Goal: Find contact information: Find contact information

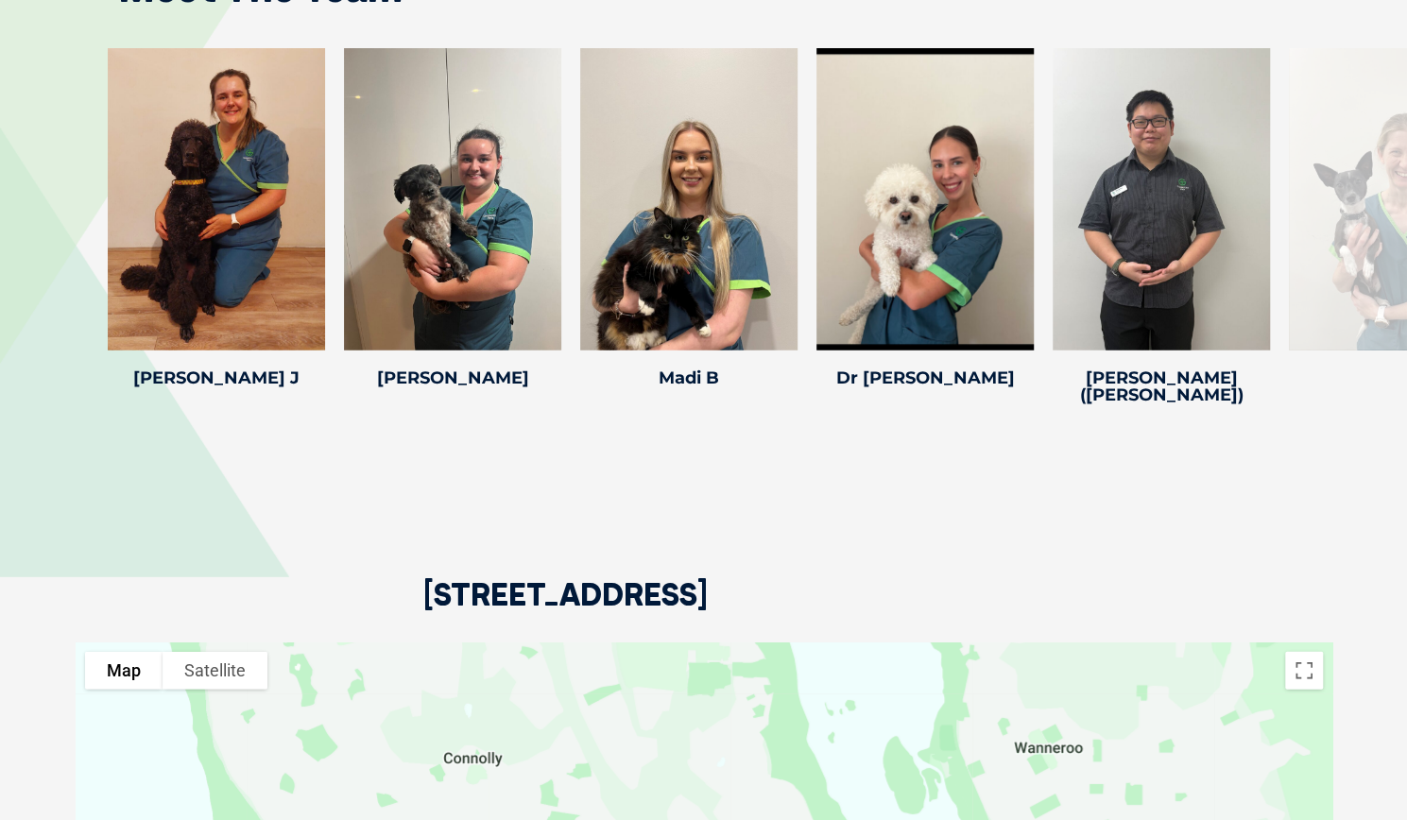
scroll to position [2836, 0]
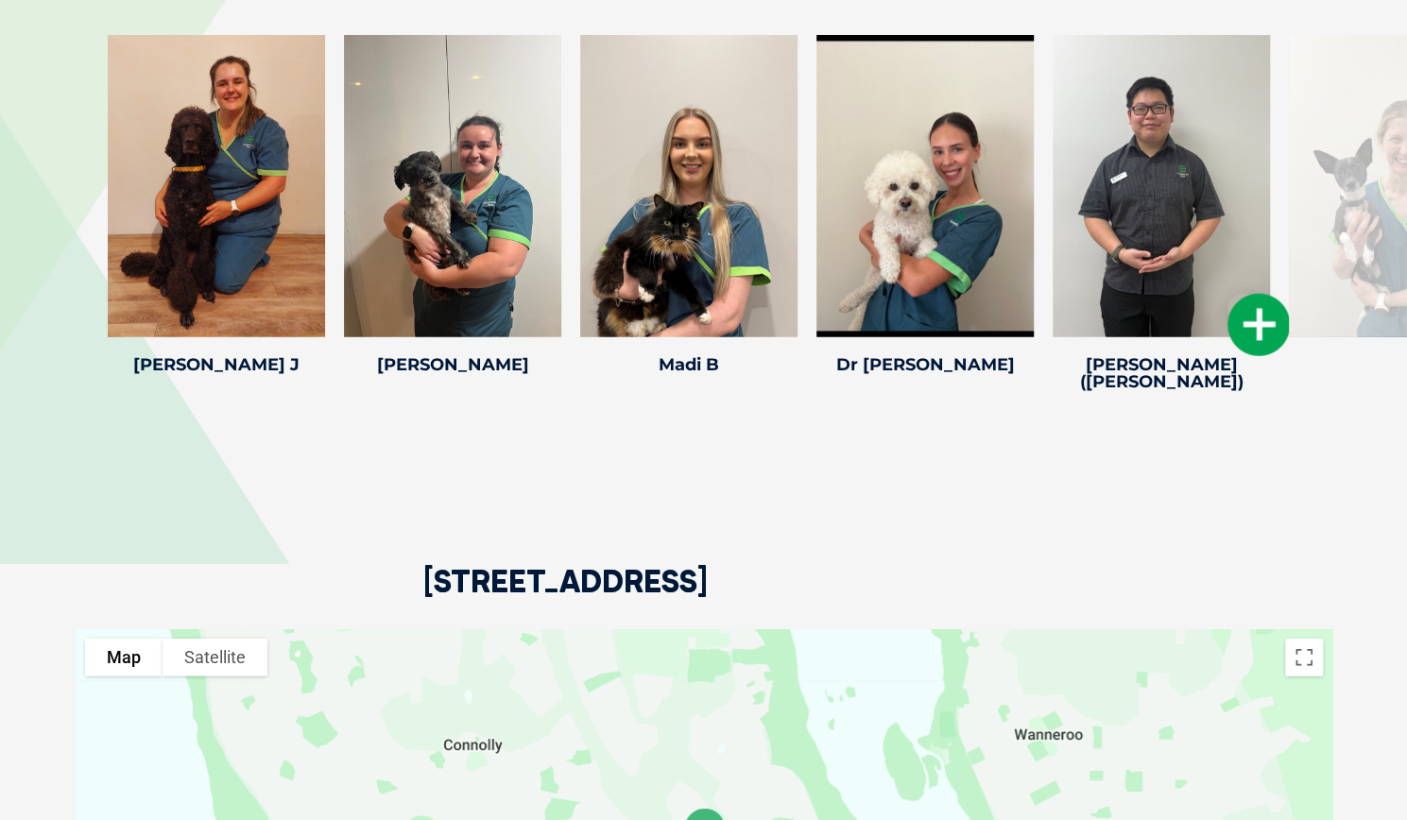
click at [1257, 294] on icon at bounding box center [1259, 325] width 62 height 62
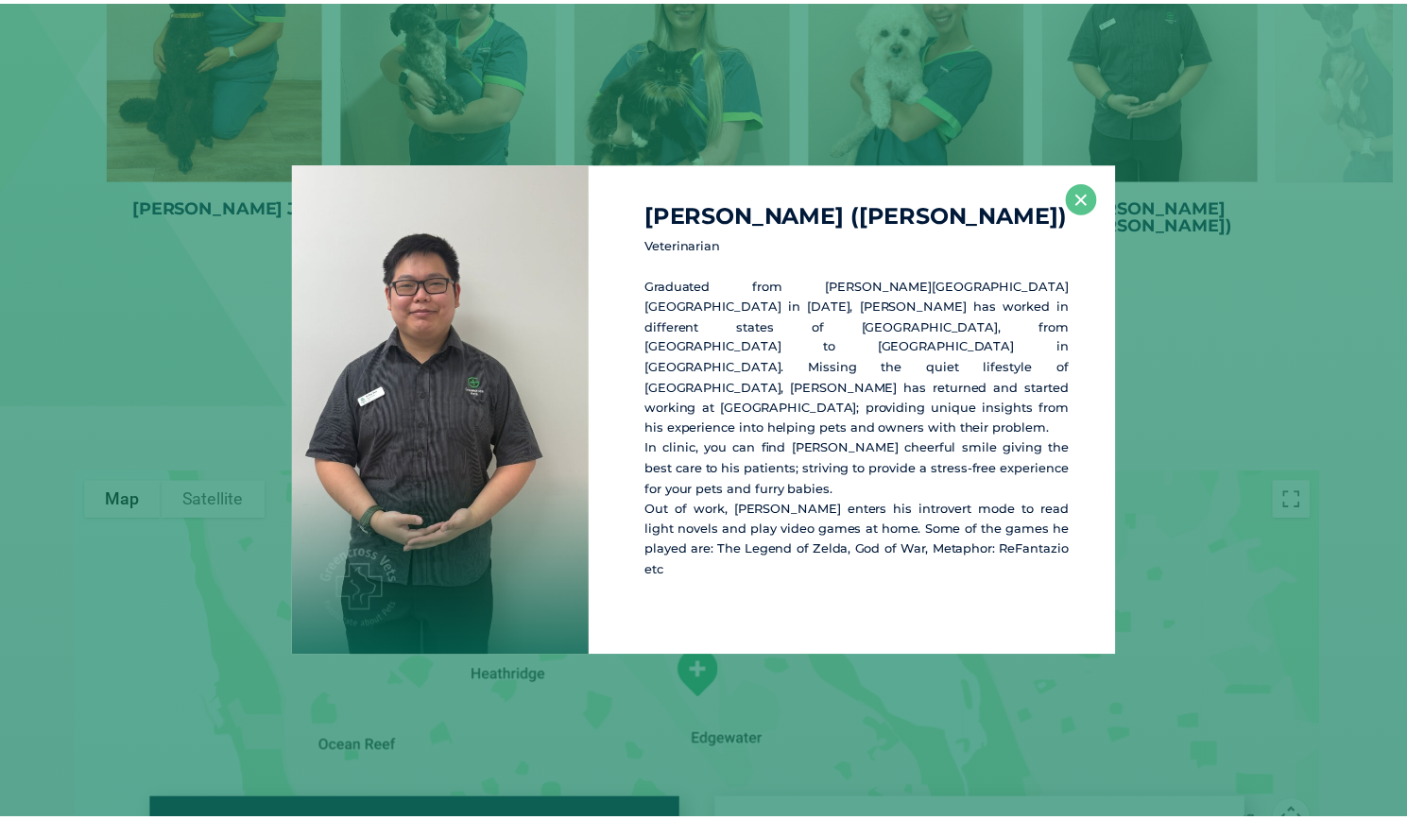
scroll to position [2996, 0]
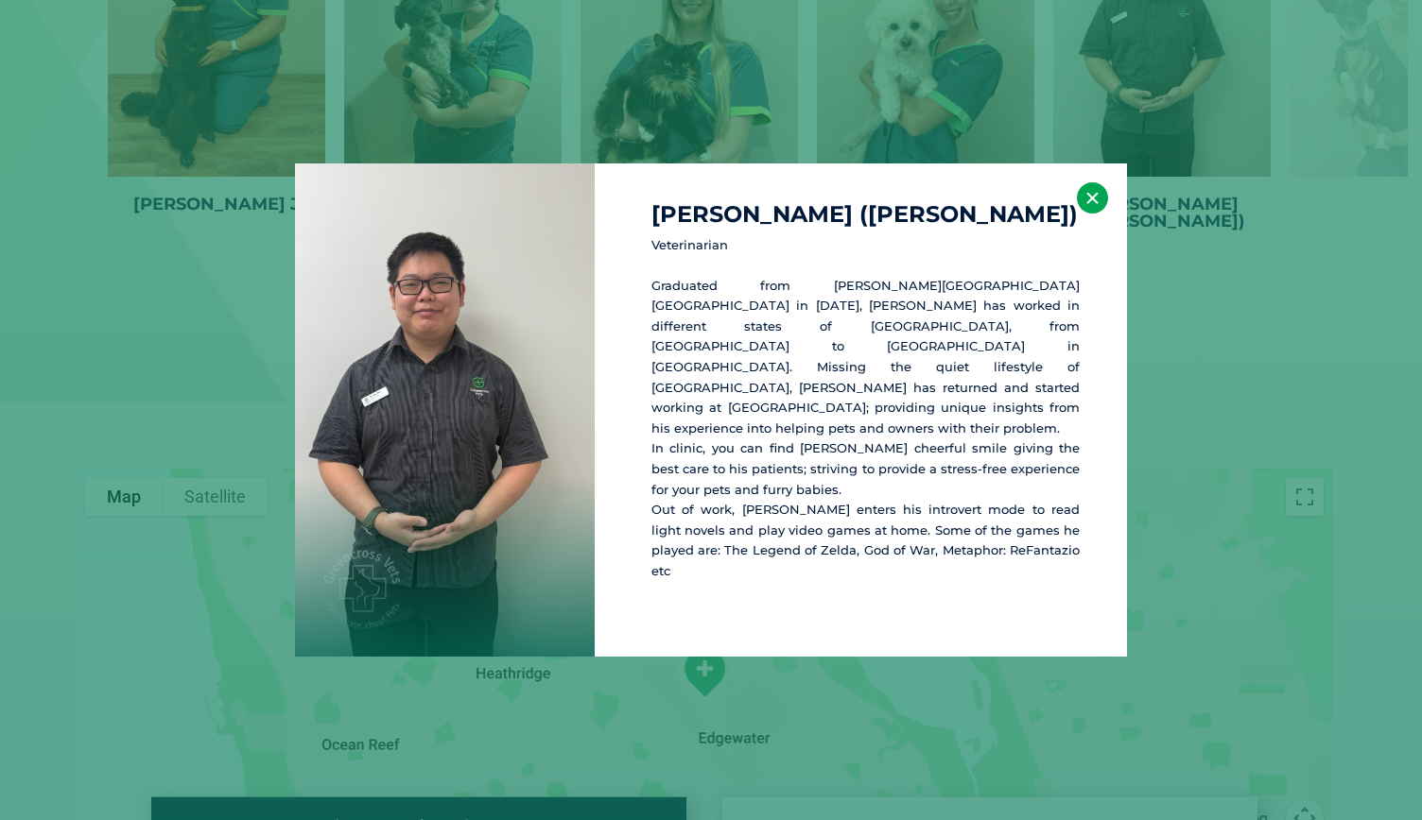
click at [1089, 214] on button "×" at bounding box center [1092, 197] width 31 height 31
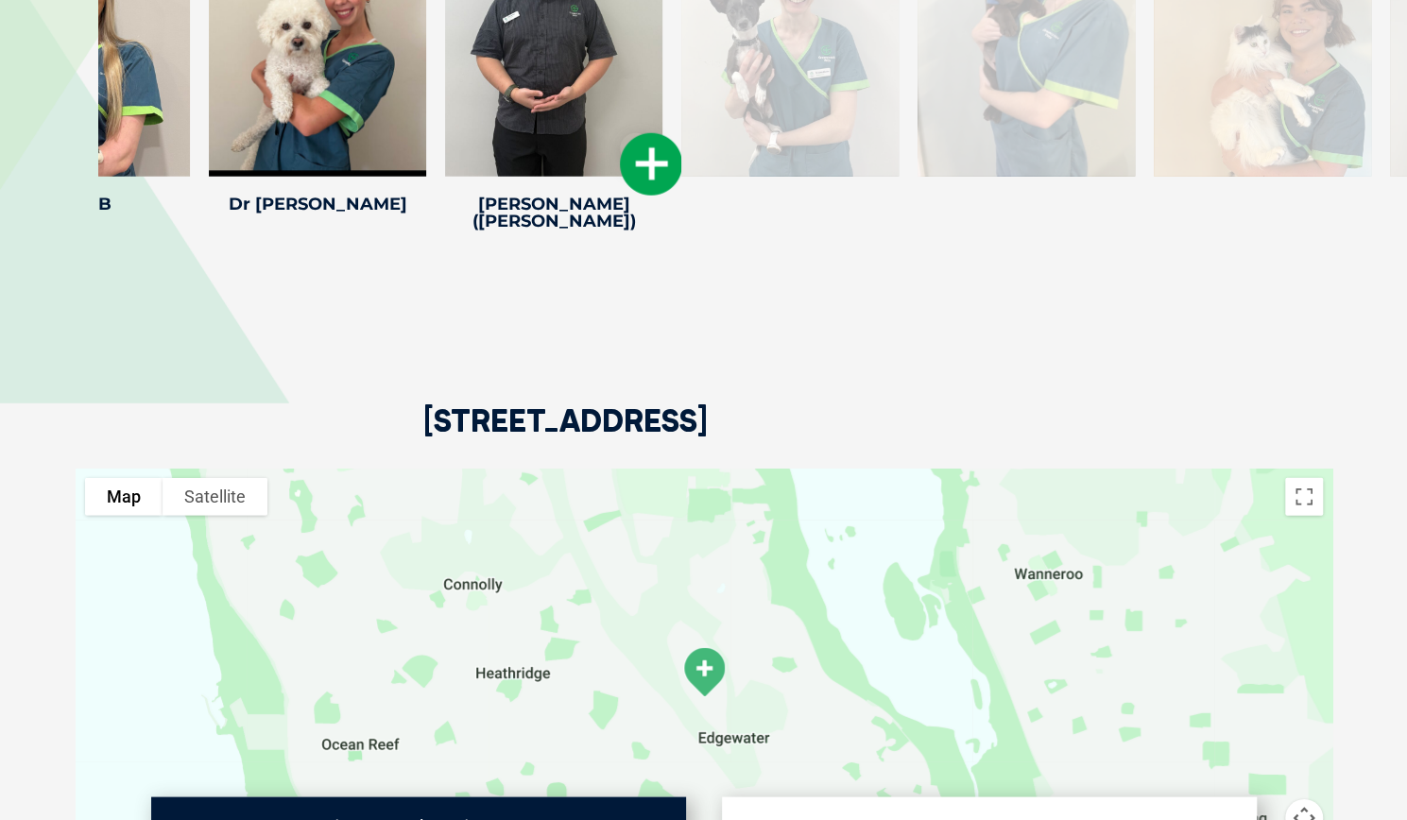
drag, startPoint x: 1198, startPoint y: 73, endPoint x: 587, endPoint y: 127, distance: 613.0
click at [587, 127] on div at bounding box center [553, 25] width 217 height 302
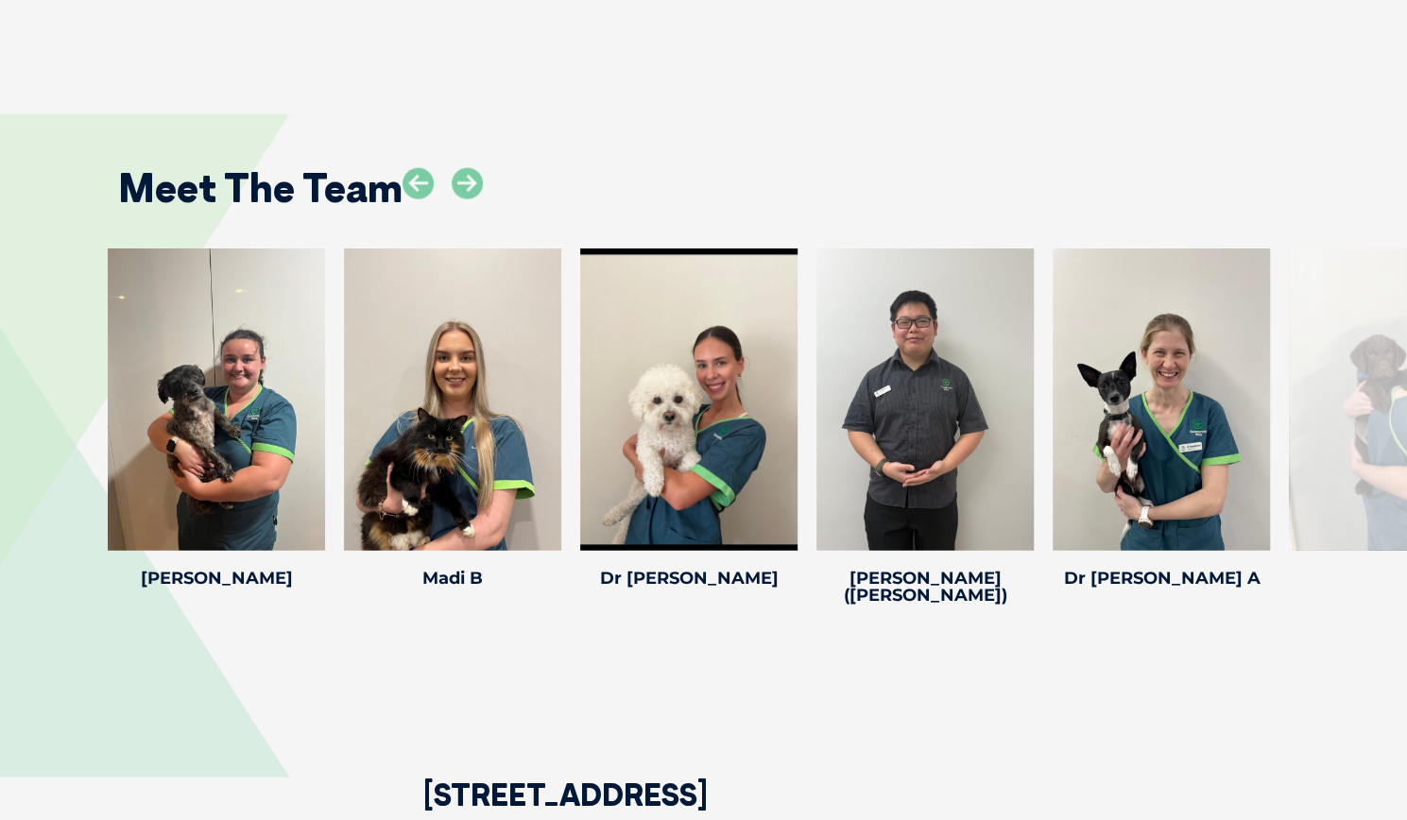
scroll to position [2598, 0]
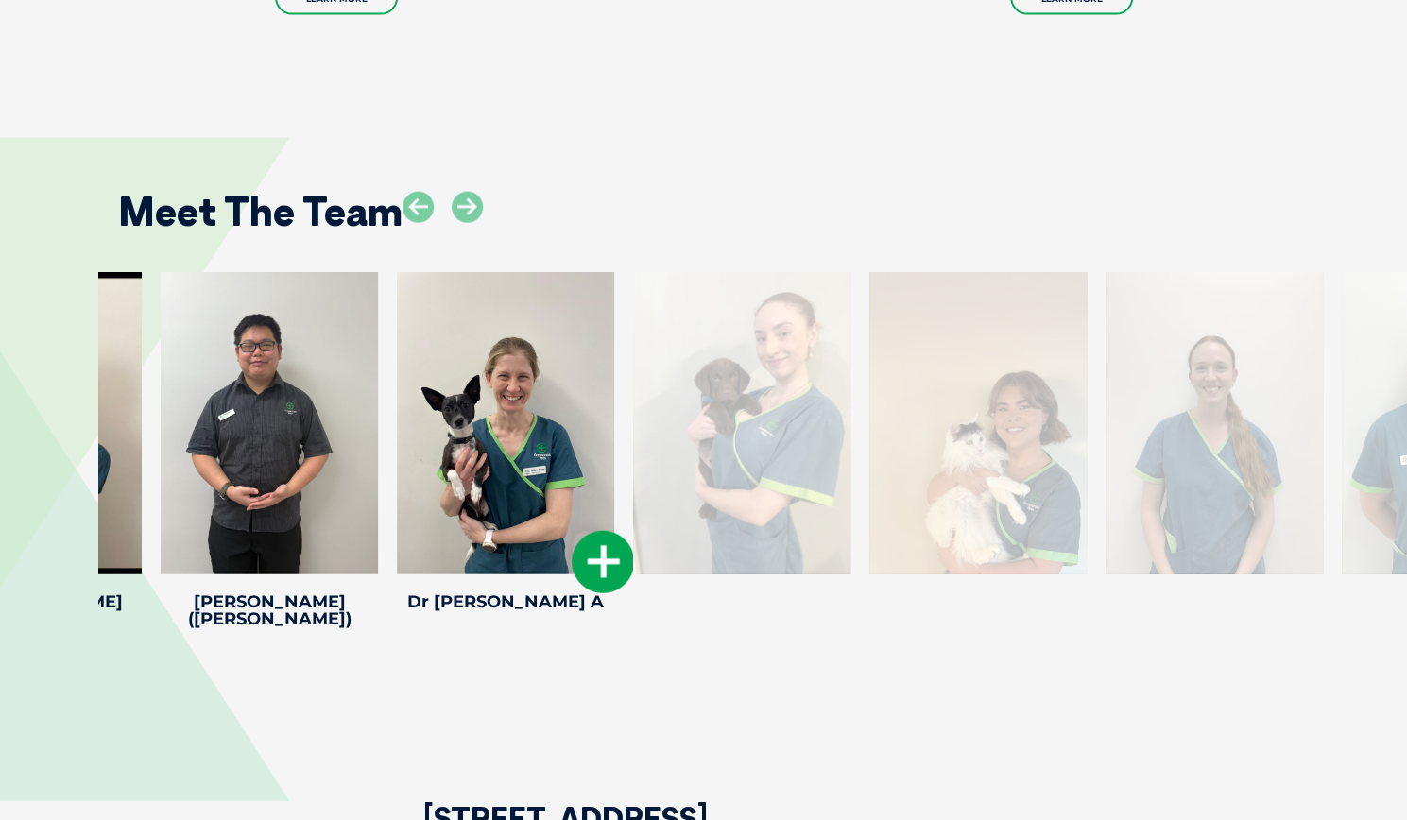
drag, startPoint x: 1297, startPoint y: 481, endPoint x: 640, endPoint y: 492, distance: 657.0
click at [640, 493] on div at bounding box center [741, 423] width 217 height 302
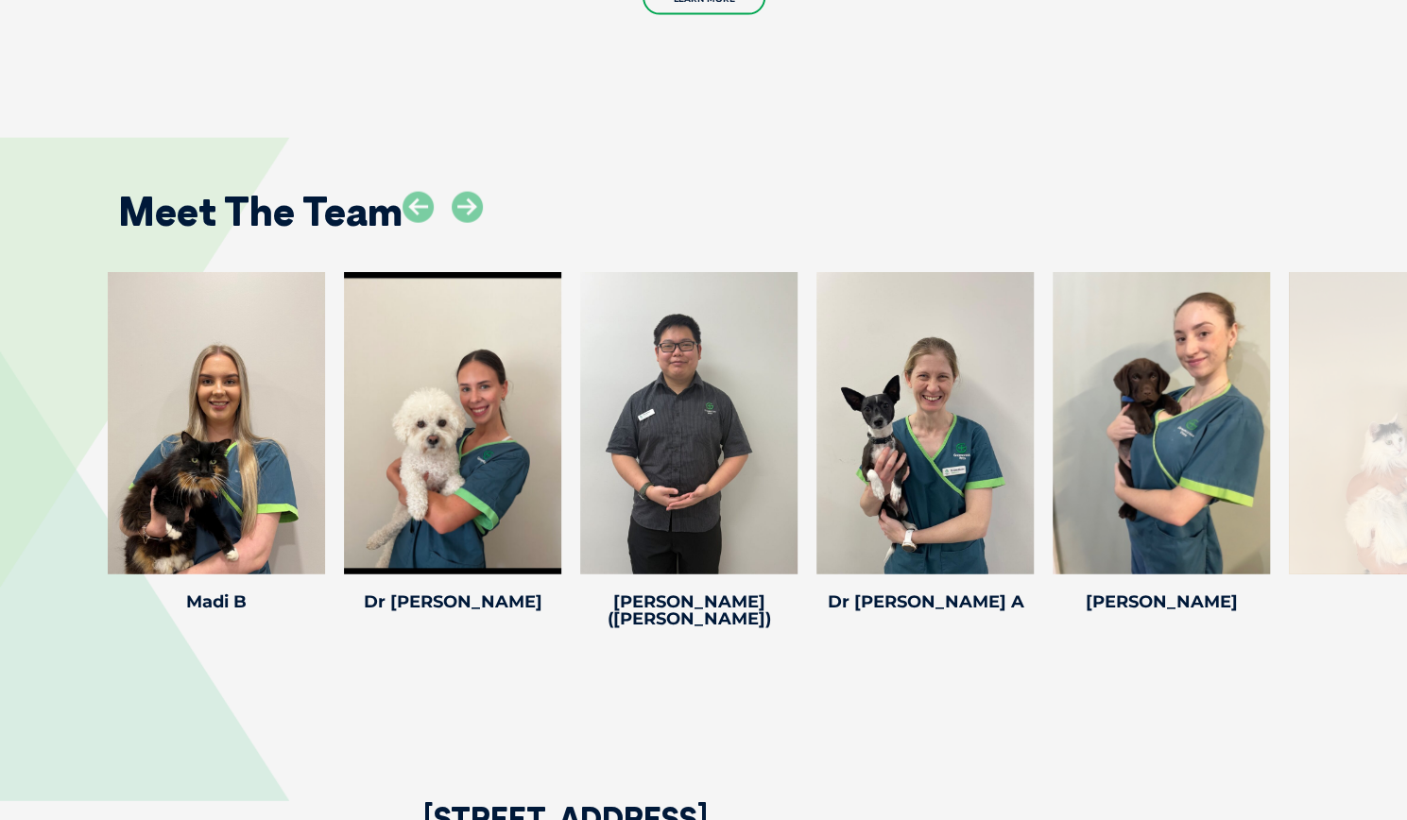
click at [1333, 491] on div at bounding box center [1397, 423] width 217 height 302
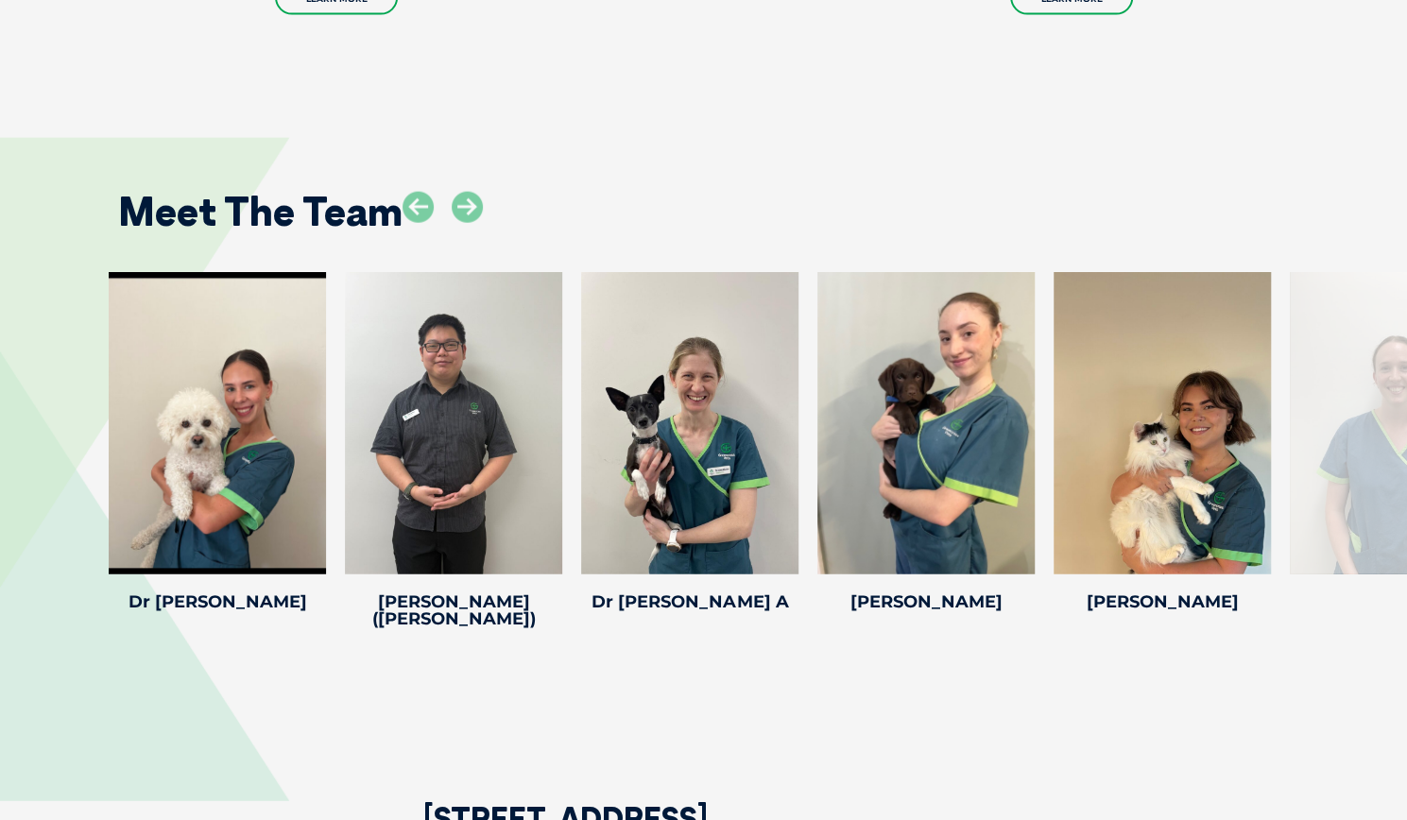
click at [1335, 390] on div at bounding box center [1398, 423] width 217 height 302
click at [1374, 503] on div at bounding box center [1398, 423] width 217 height 302
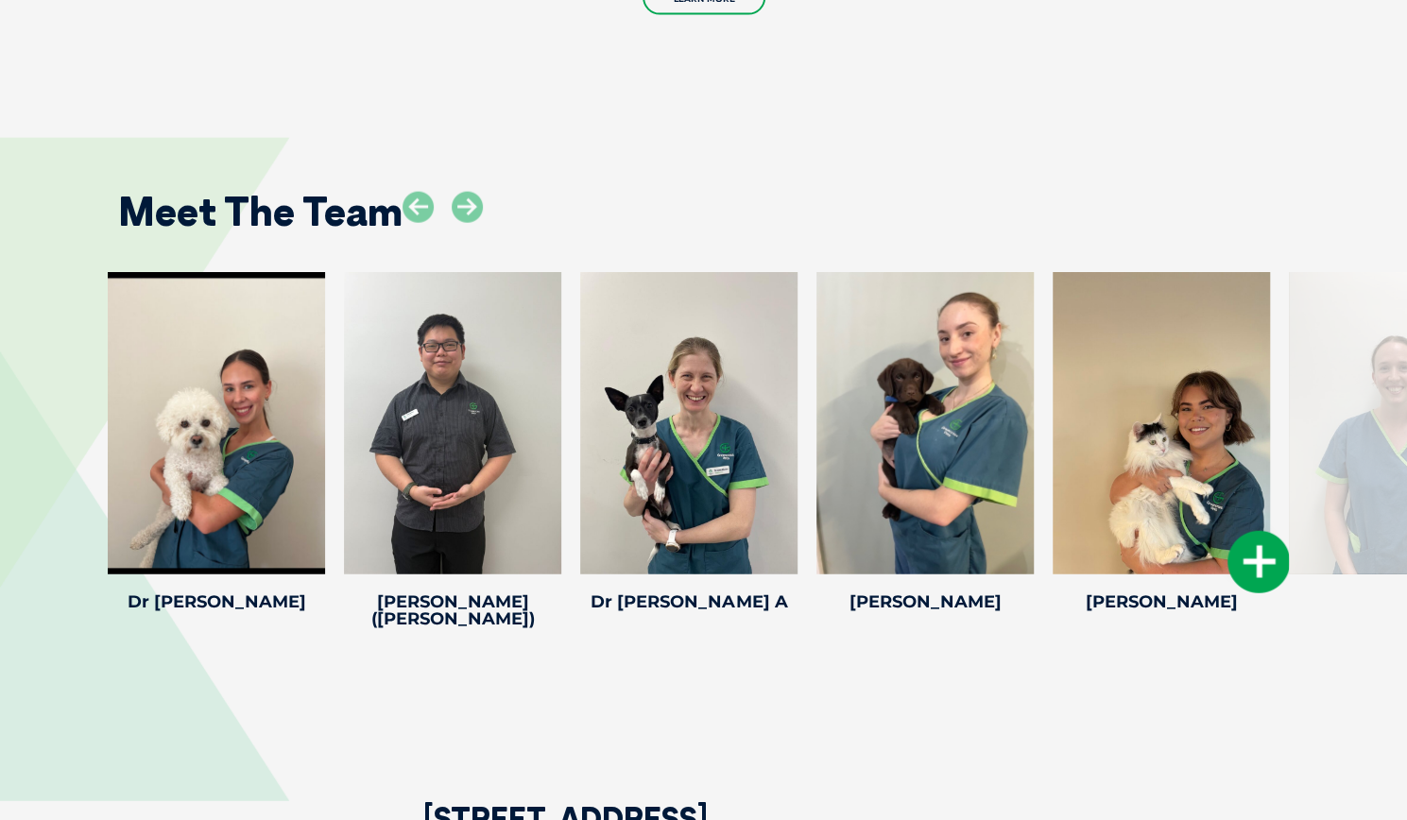
click at [1262, 531] on icon at bounding box center [1259, 562] width 62 height 62
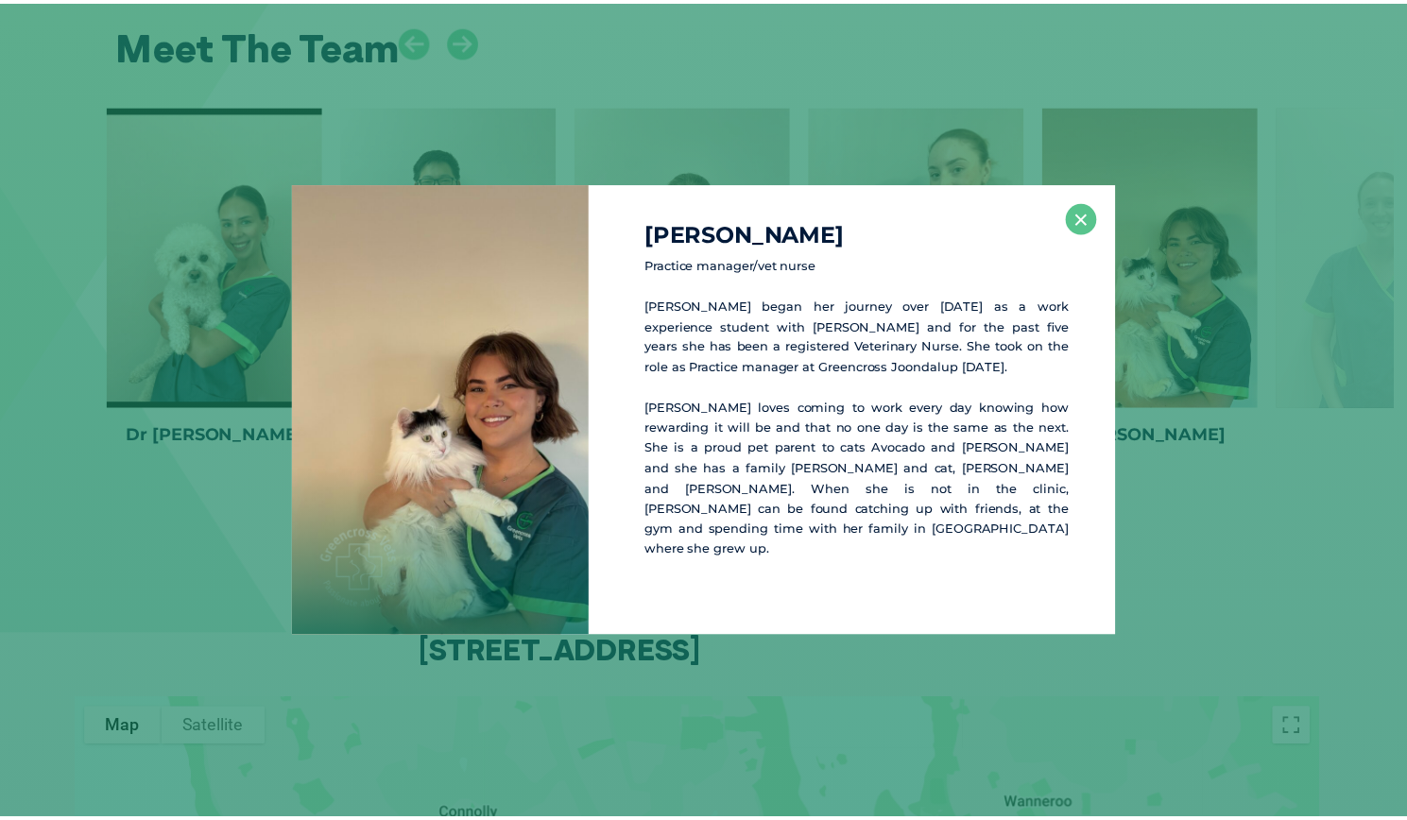
scroll to position [2767, 0]
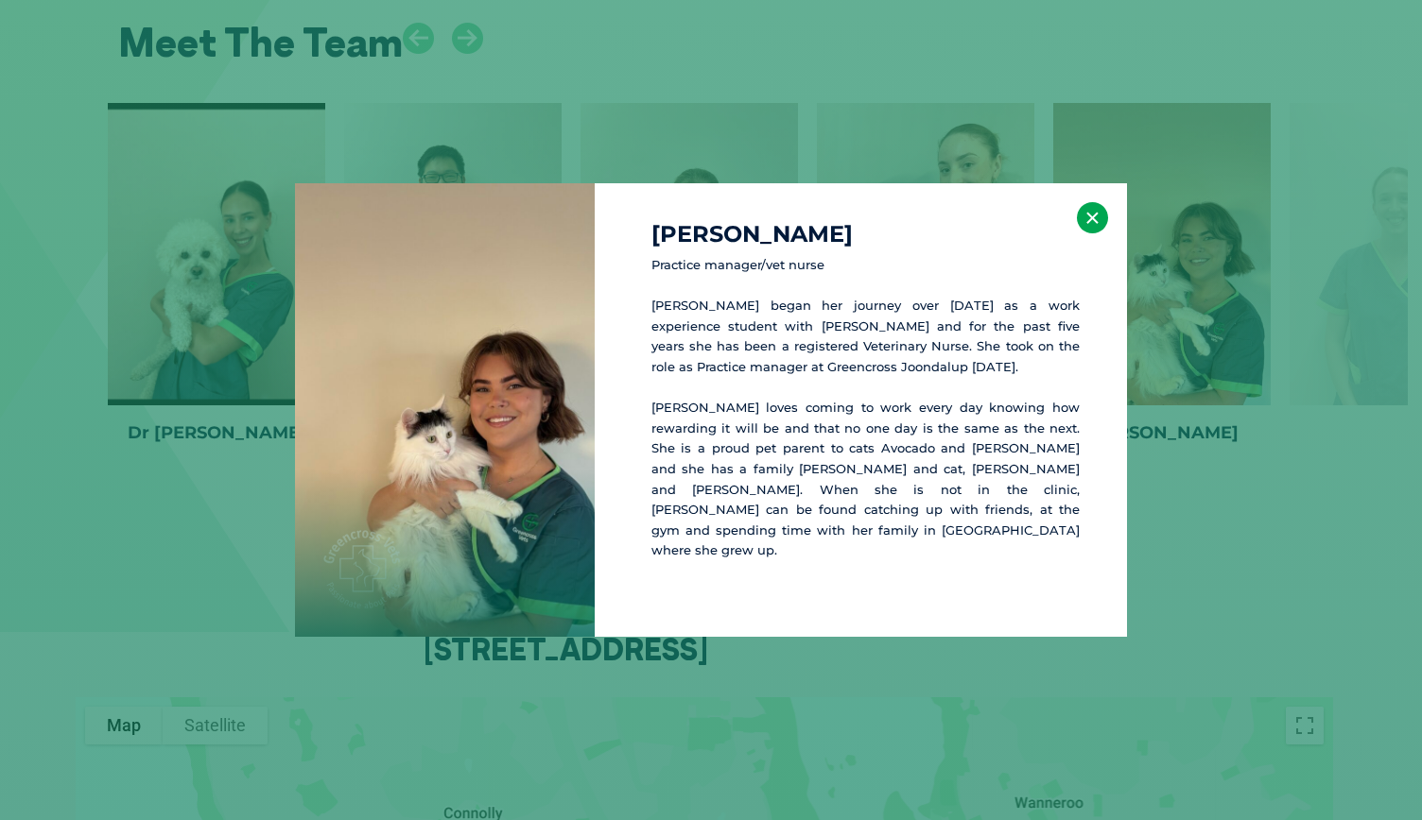
click at [1095, 233] on button "×" at bounding box center [1092, 217] width 31 height 31
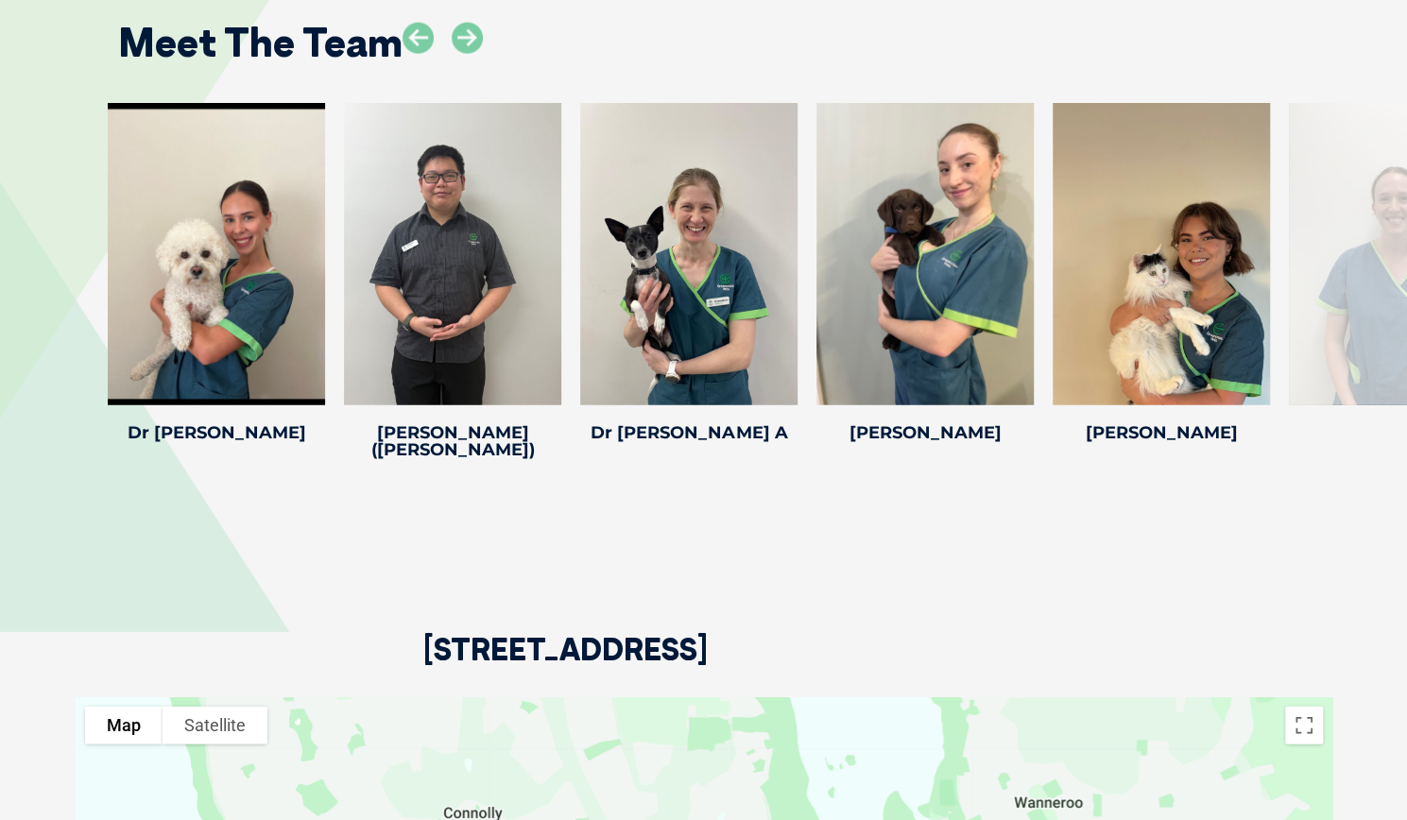
click at [1363, 413] on div "Meet The Team [PERSON_NAME] [PERSON_NAME] Animal Attendant I’m a certified anim…" at bounding box center [703, 227] width 1407 height 631
click at [1334, 313] on div at bounding box center [1397, 254] width 217 height 302
click at [1365, 307] on div at bounding box center [1397, 254] width 217 height 302
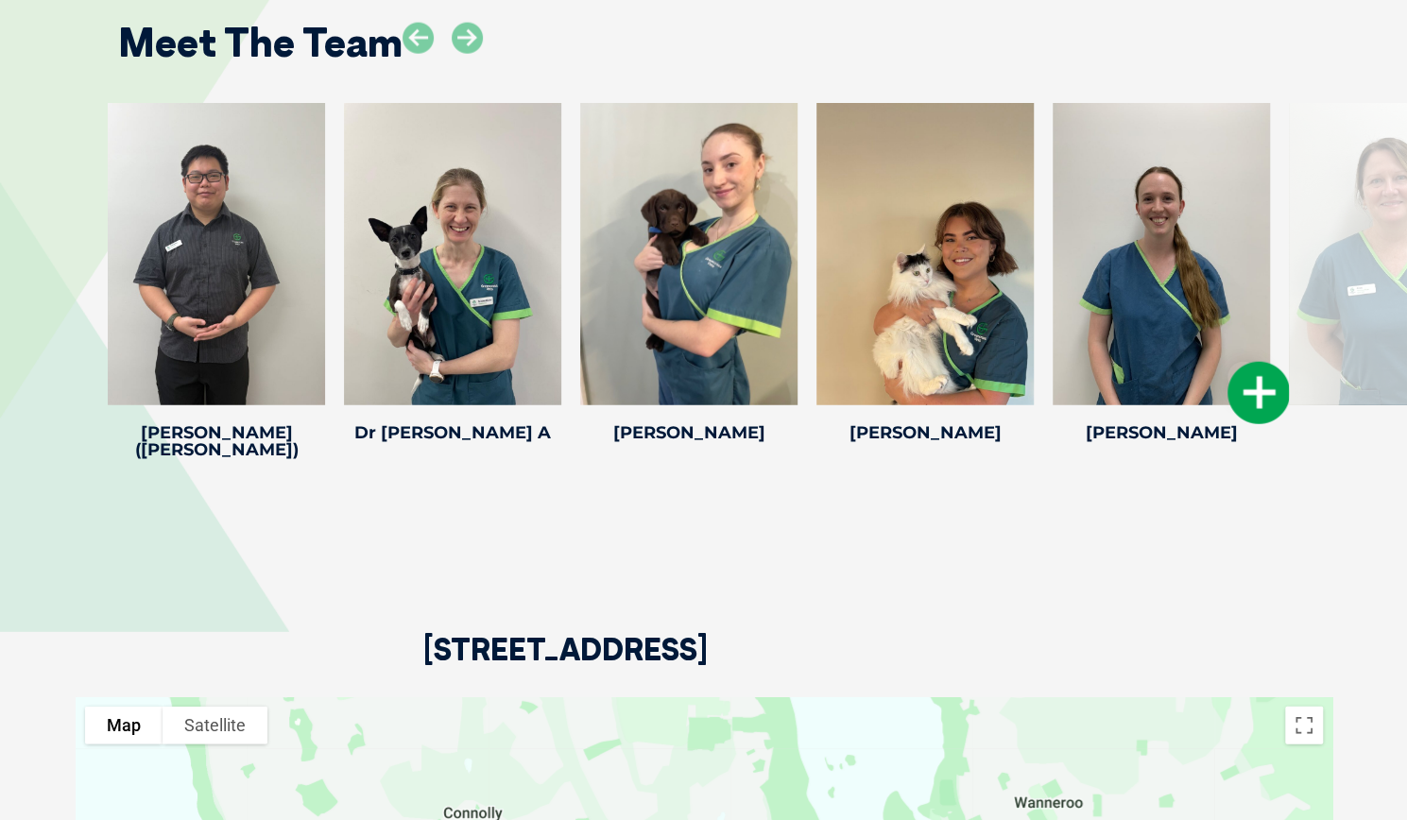
click at [1262, 362] on icon at bounding box center [1259, 393] width 62 height 62
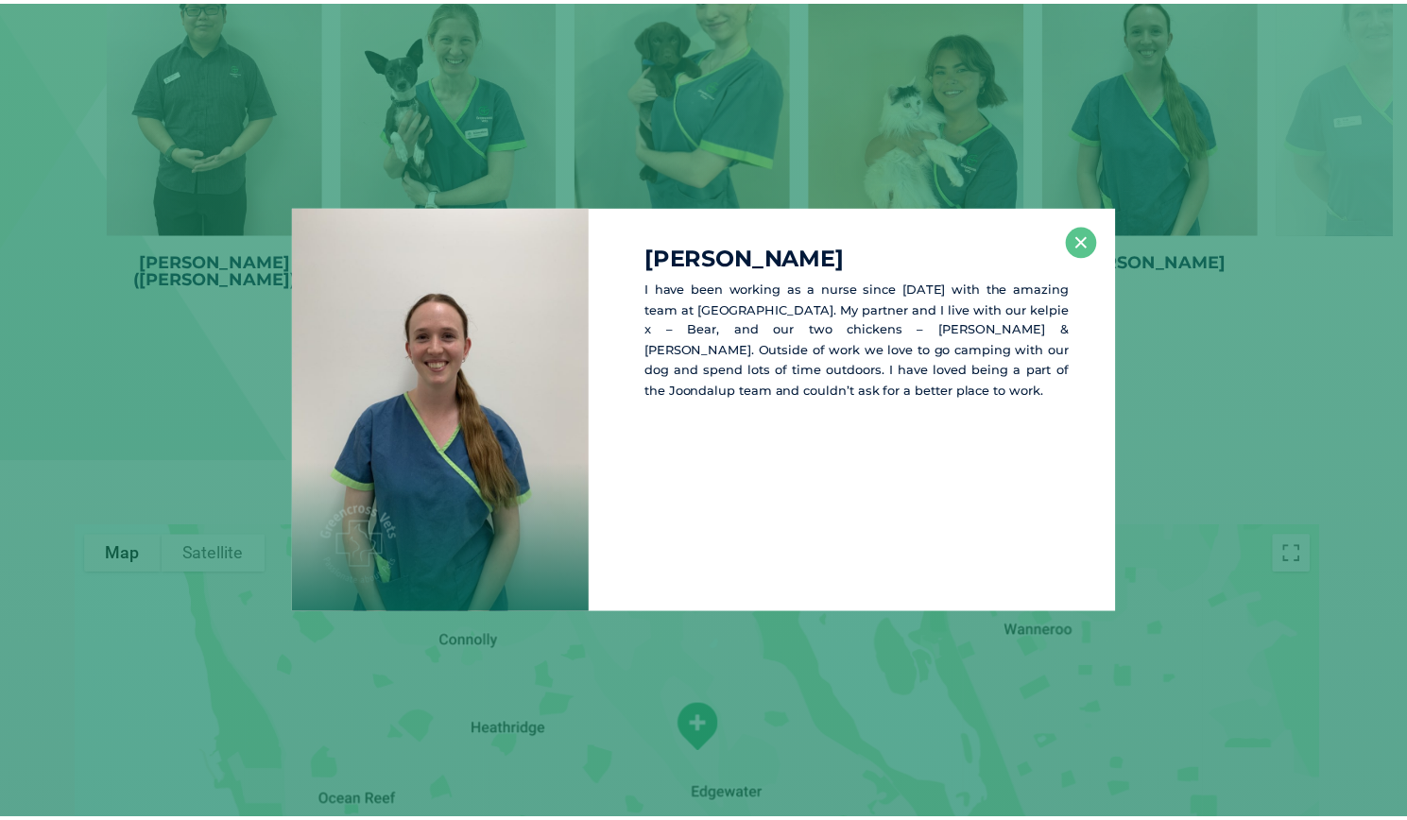
scroll to position [2939, 0]
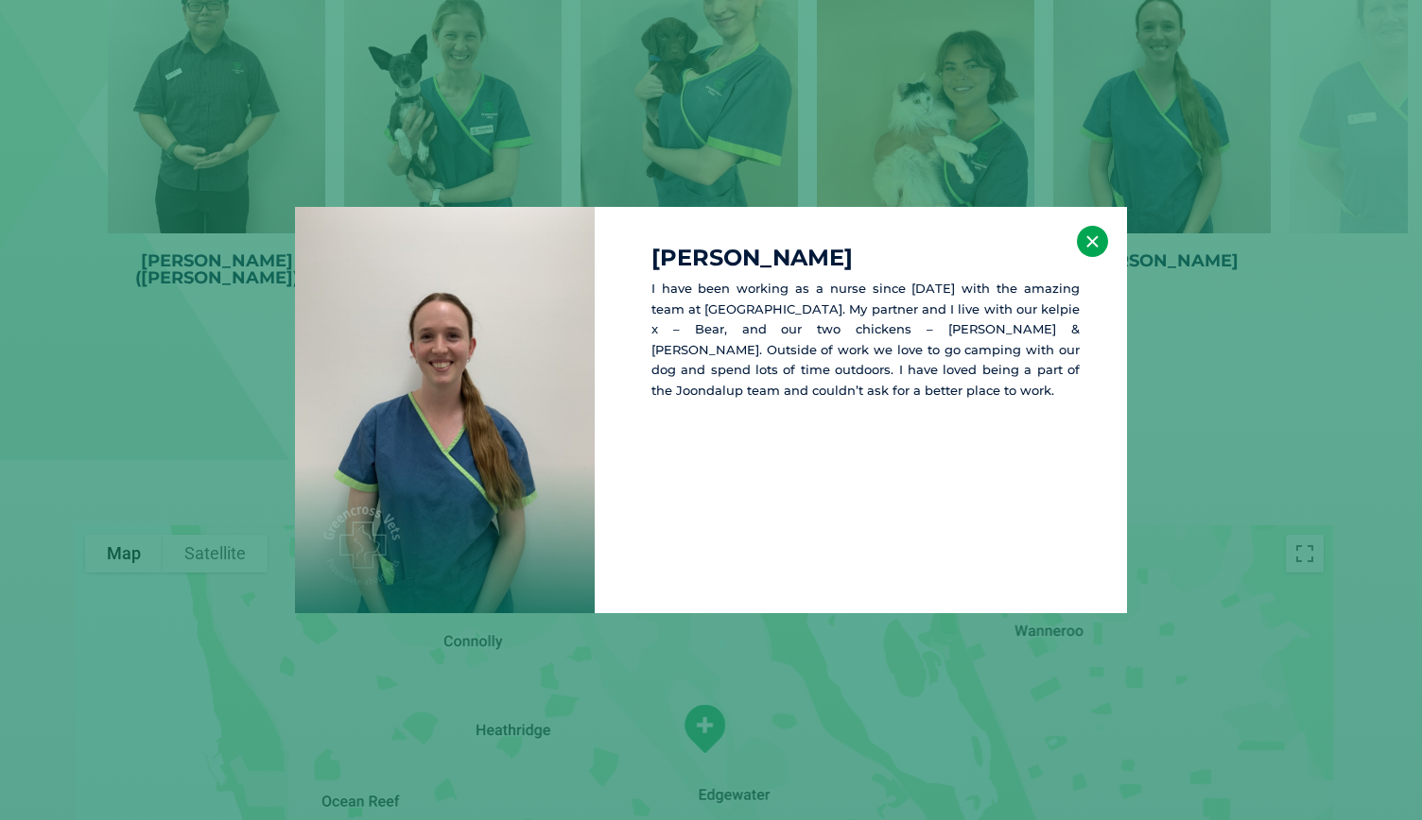
click at [1089, 244] on button "×" at bounding box center [1092, 241] width 31 height 31
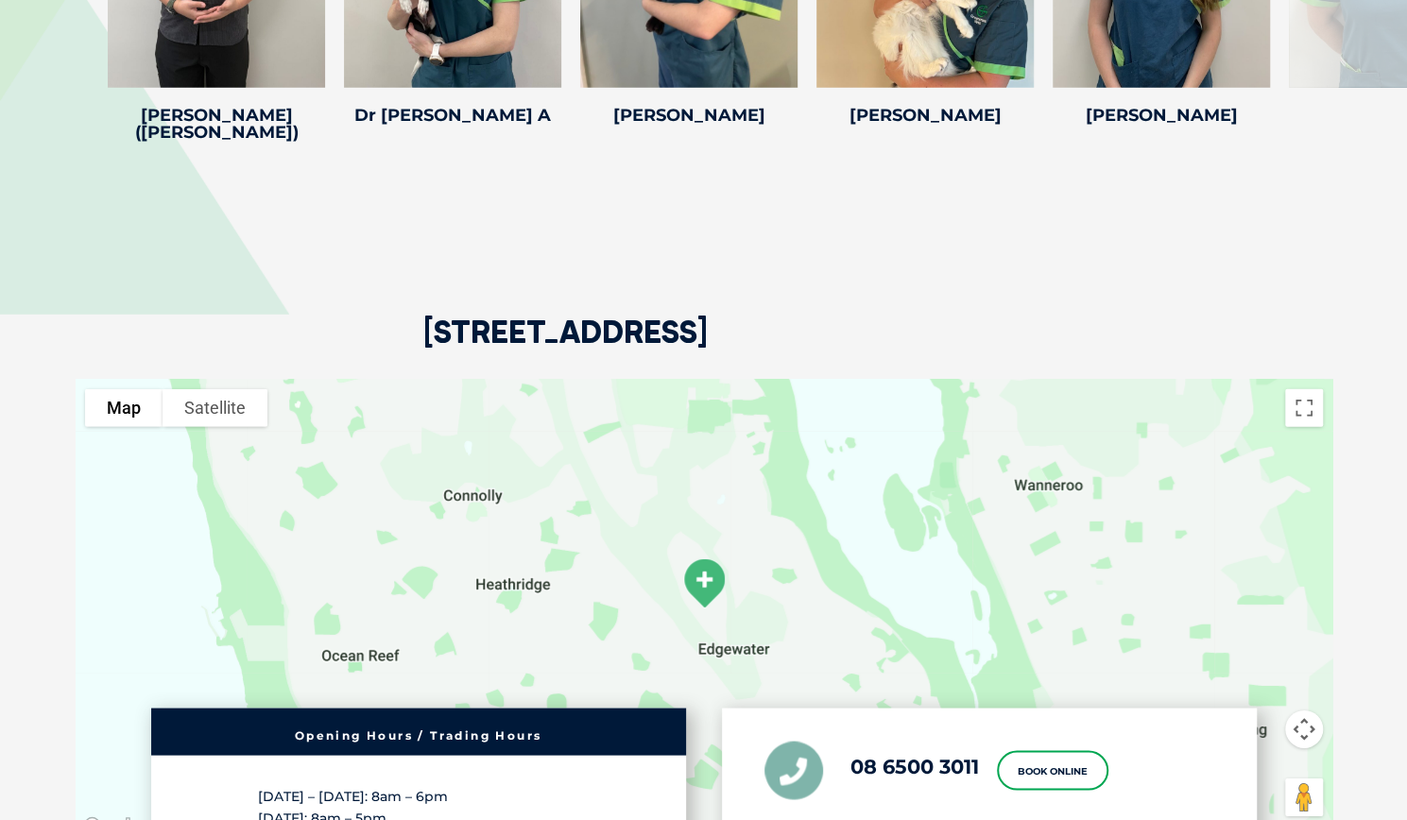
scroll to position [3412, 0]
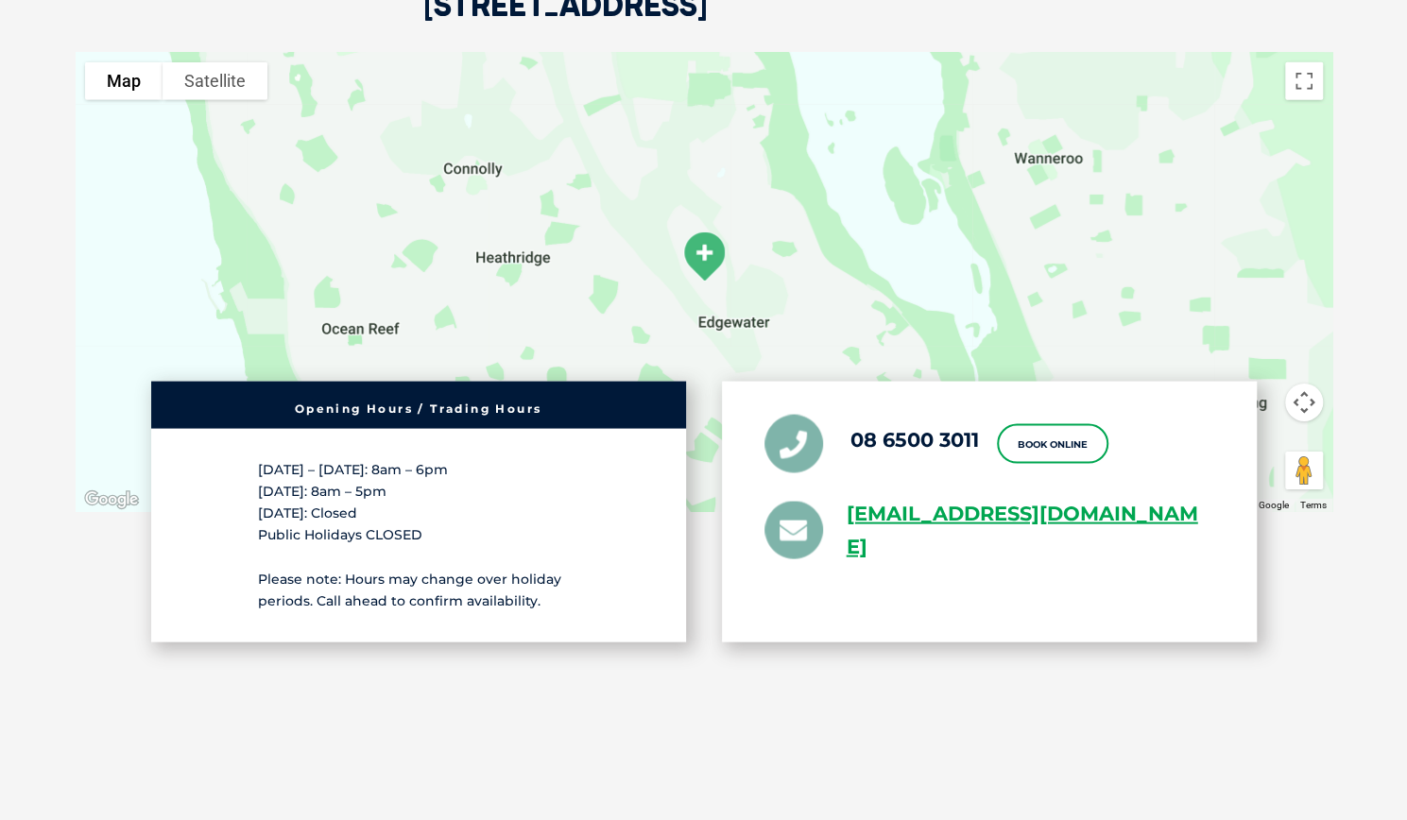
click at [981, 414] on ul "08 6500 3011 Book Online [EMAIL_ADDRESS][DOMAIN_NAME]" at bounding box center [990, 488] width 450 height 149
drag, startPoint x: 987, startPoint y: 377, endPoint x: 837, endPoint y: 381, distance: 149.4
click at [837, 414] on ul "08 6500 3011 Book Online [EMAIL_ADDRESS][DOMAIN_NAME]" at bounding box center [990, 488] width 450 height 149
